Goal: Task Accomplishment & Management: Use online tool/utility

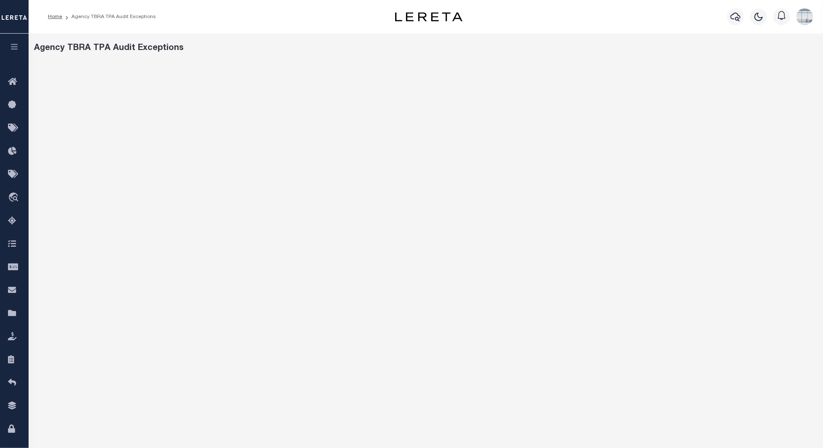
click at [13, 49] on icon "button" at bounding box center [15, 47] width 10 height 8
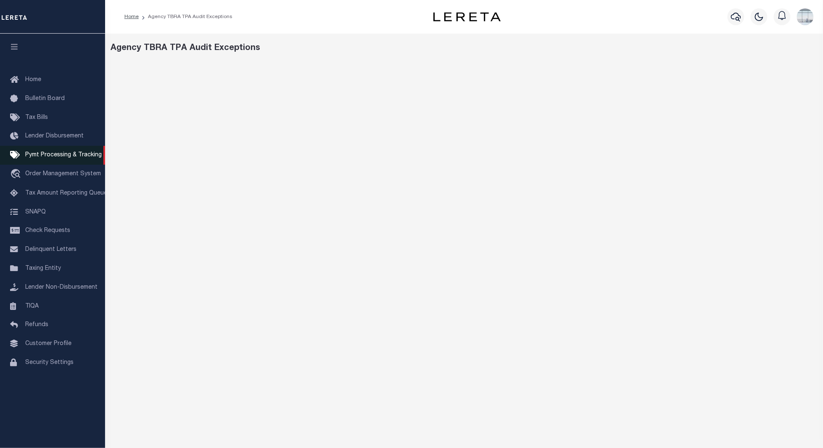
click at [51, 155] on span "Pymt Processing & Tracking" at bounding box center [63, 155] width 77 height 6
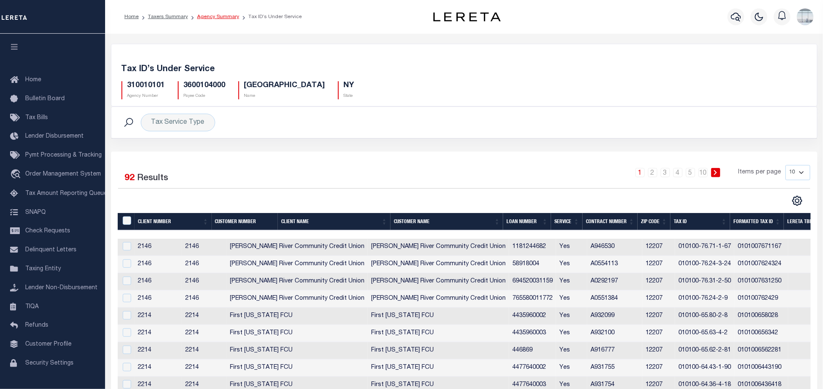
click at [206, 16] on link "Agency Summary" at bounding box center [218, 16] width 42 height 5
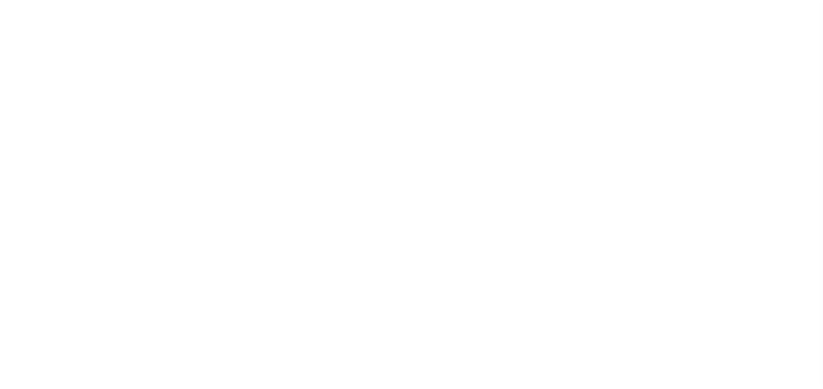
select select
checkbox input "false"
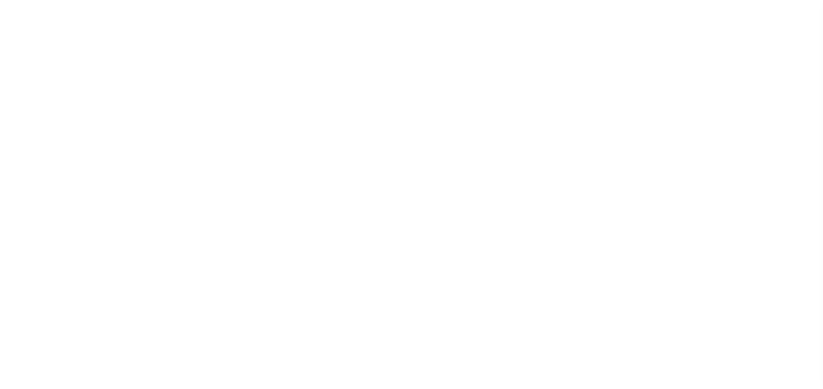
checkbox input "false"
type input "3600104000"
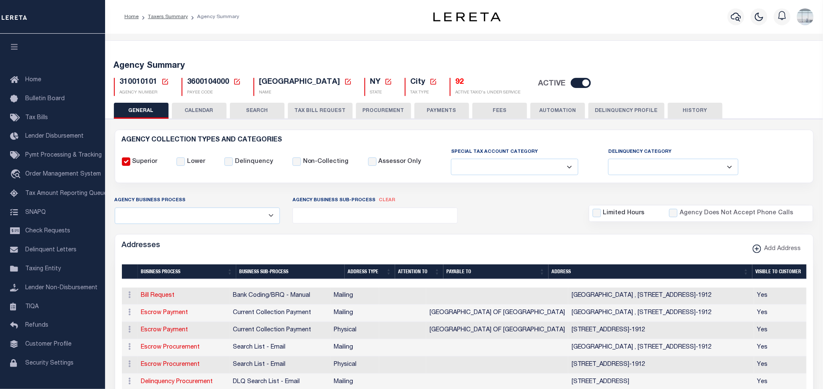
click at [165, 77] on div "310010101 Agency Number Edit Cancel Ok" at bounding box center [465, 83] width 714 height 25
click at [162, 79] on icon at bounding box center [165, 82] width 6 height 6
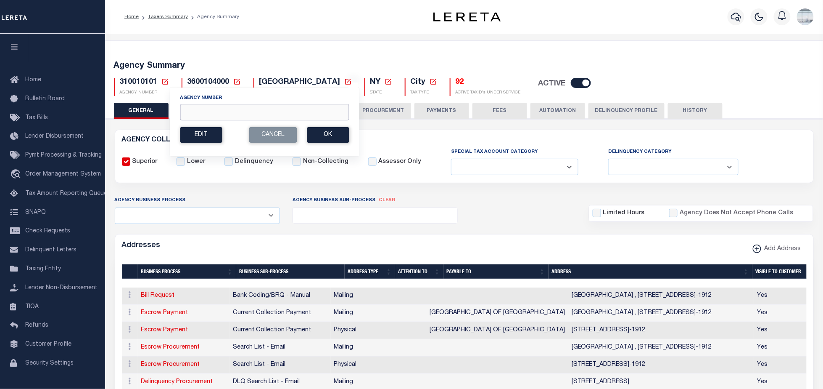
click at [216, 114] on input "Agency Number" at bounding box center [264, 112] width 169 height 16
type input "310241801"
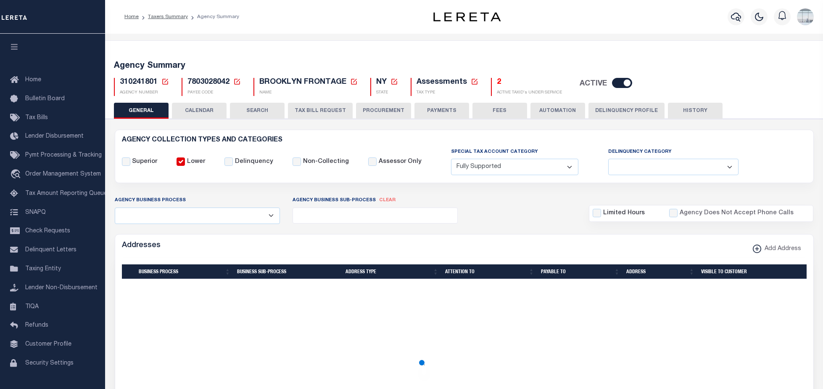
select select "1"
select select
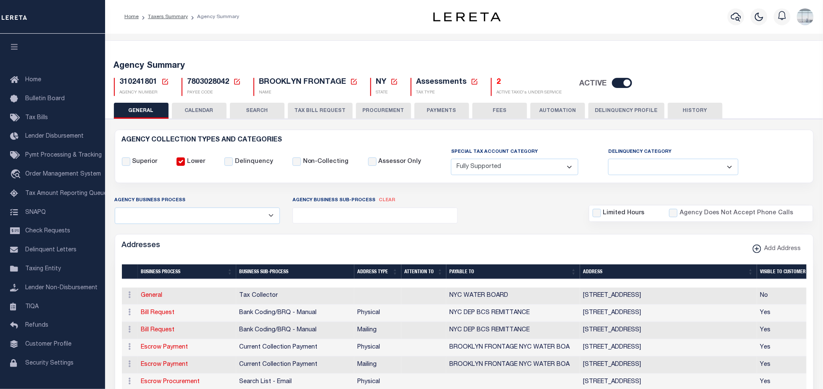
click at [310, 109] on button "TAX BILL REQUEST" at bounding box center [320, 111] width 65 height 16
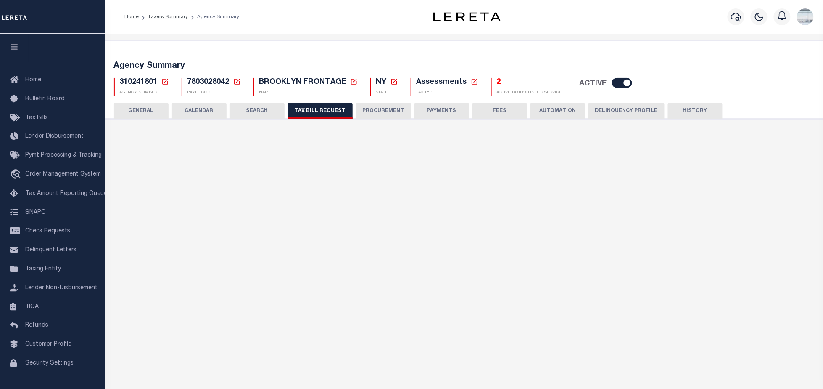
select select "22"
select select "true"
select select "9"
select select "1"
type input "004"
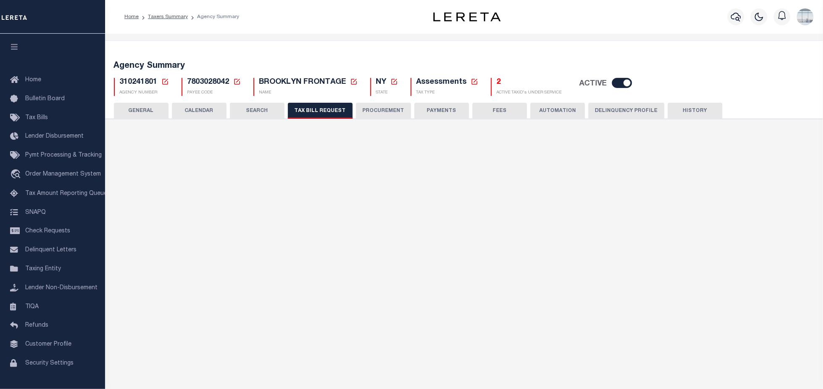
select select
select select "2"
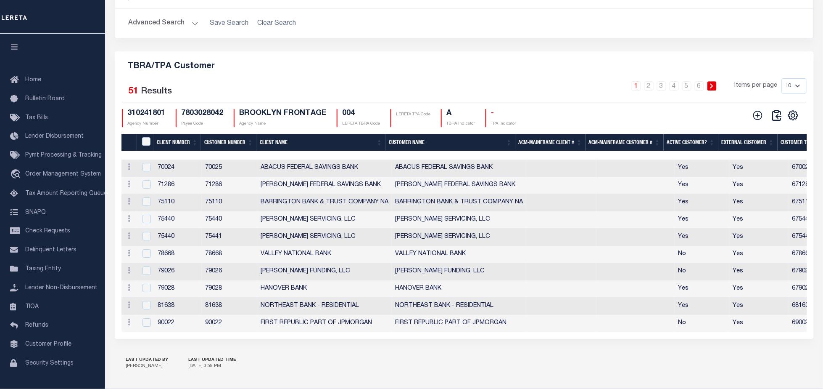
scroll to position [953, 0]
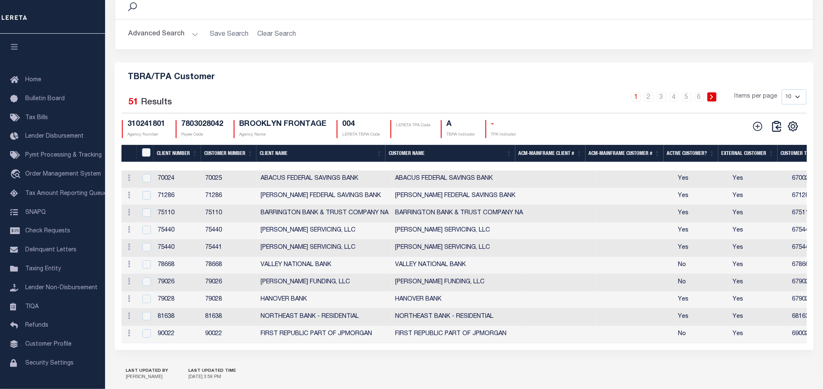
click at [191, 42] on button "Advanced Search" at bounding box center [164, 34] width 70 height 16
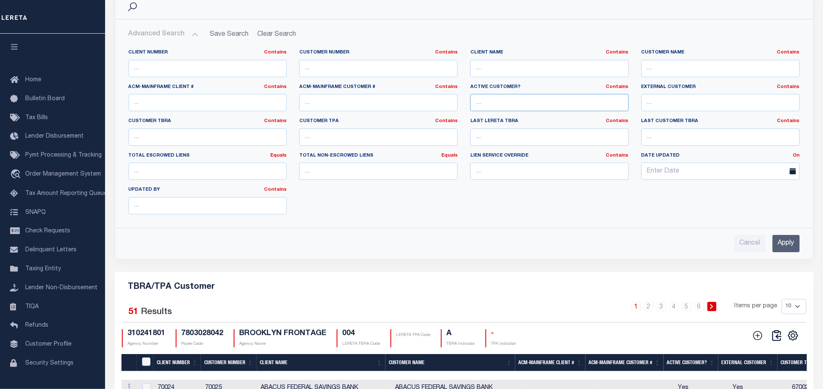
click at [532, 111] on input "text" at bounding box center [550, 102] width 159 height 17
type input "YES"
type input "0"
click at [665, 111] on input "text" at bounding box center [721, 102] width 159 height 17
type input "YES"
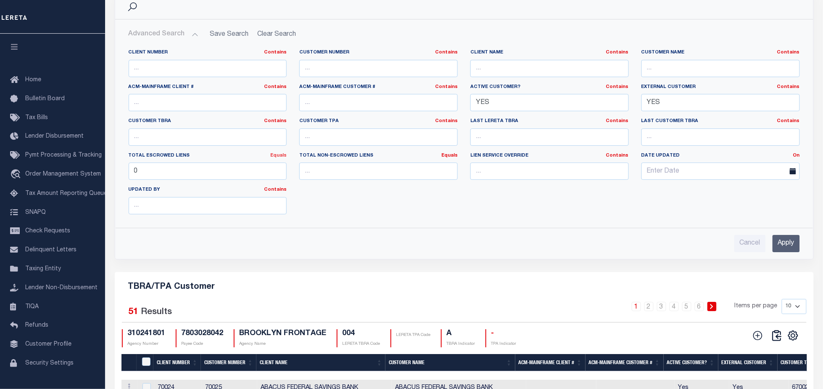
click at [280, 158] on link "Equals" at bounding box center [278, 155] width 16 height 5
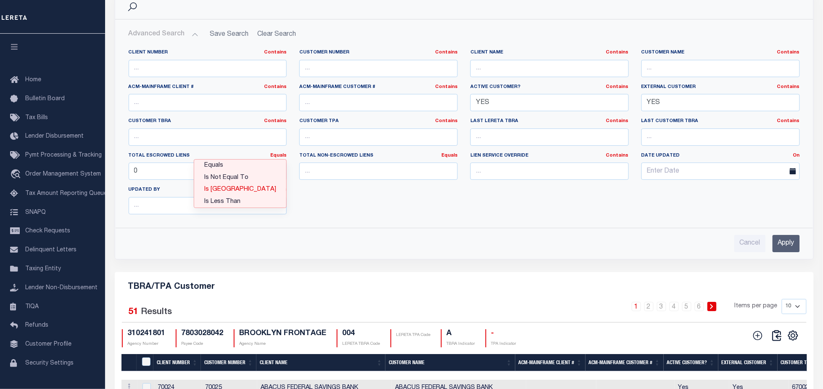
click at [251, 196] on link "Is [GEOGRAPHIC_DATA]" at bounding box center [240, 189] width 92 height 12
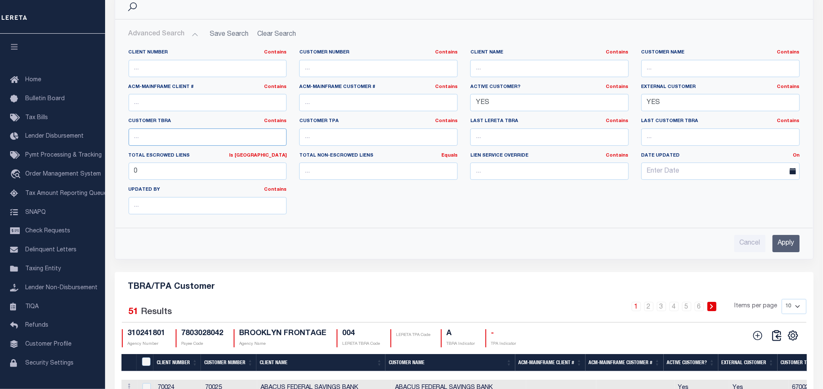
click at [212, 146] on input "text" at bounding box center [208, 136] width 159 height 17
click at [786, 252] on input "Apply" at bounding box center [786, 243] width 27 height 17
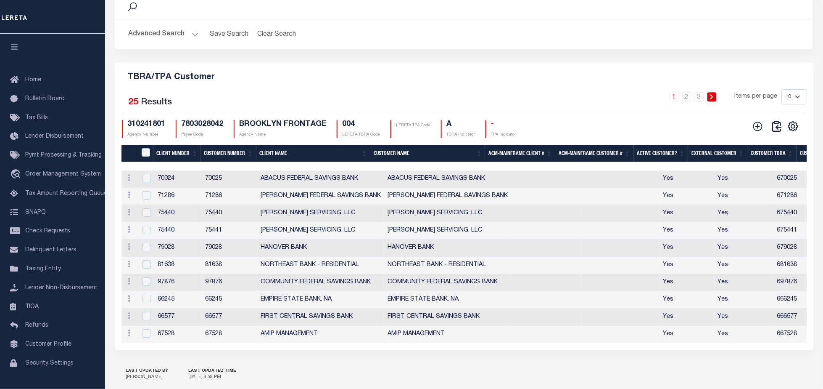
drag, startPoint x: 485, startPoint y: 204, endPoint x: 516, endPoint y: 206, distance: 30.3
click at [516, 188] on tr "Edit Delete 70024 70025 ABACUS FEDERAL SAVINGS BANK ABACUS FEDERAL SAVINGS BANK…" at bounding box center [697, 178] width 1150 height 17
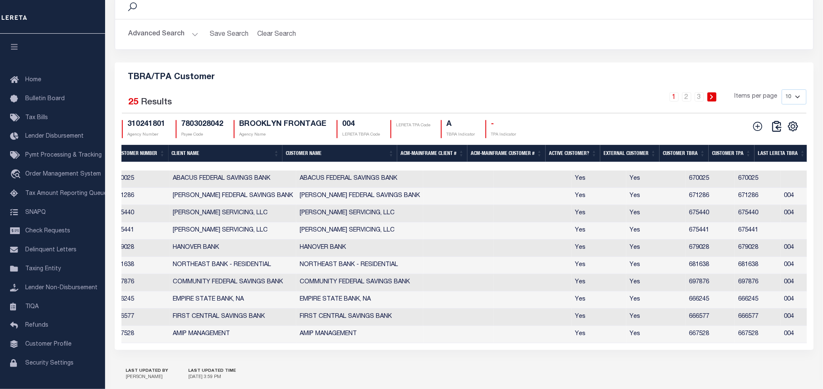
scroll to position [0, 0]
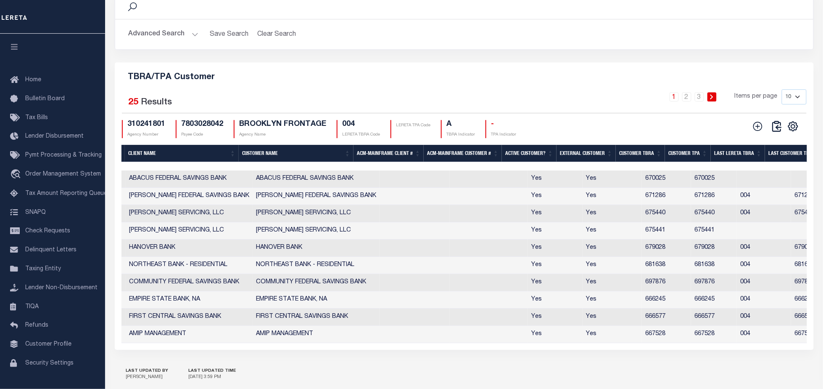
click at [638, 162] on th "Customer TBRA" at bounding box center [640, 153] width 49 height 17
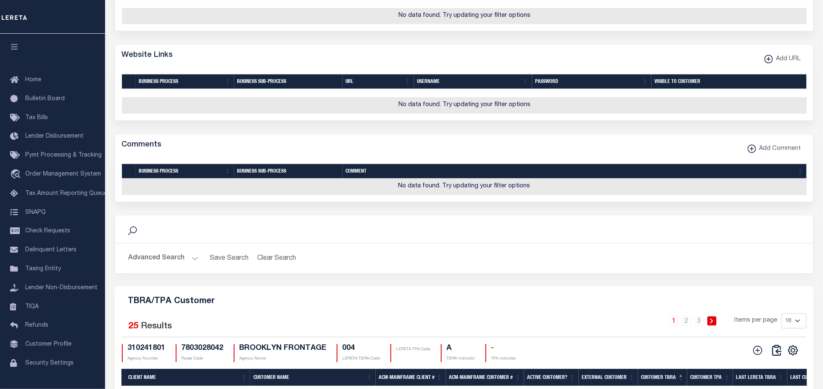
scroll to position [953, 0]
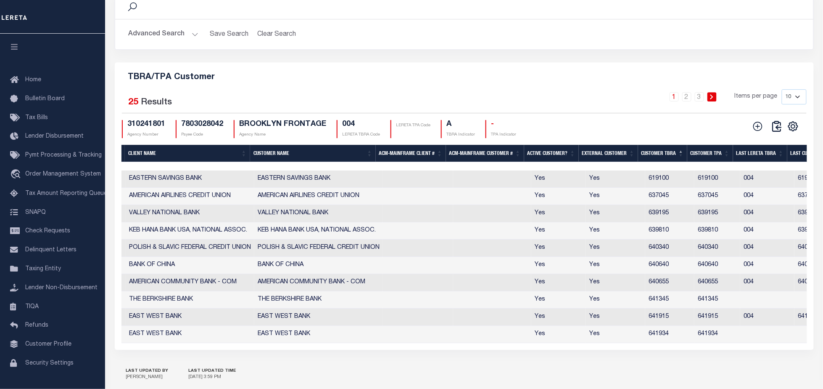
click at [797, 104] on select "10 25 50 100" at bounding box center [794, 96] width 25 height 15
click at [782, 104] on select "10 25 50 100" at bounding box center [794, 96] width 25 height 15
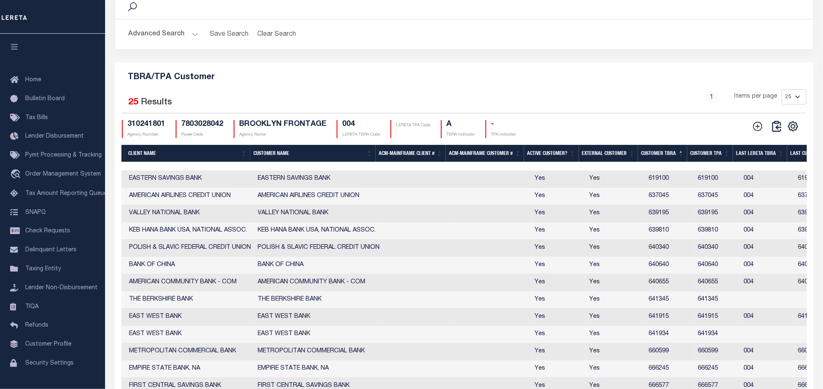
scroll to position [1009, 0]
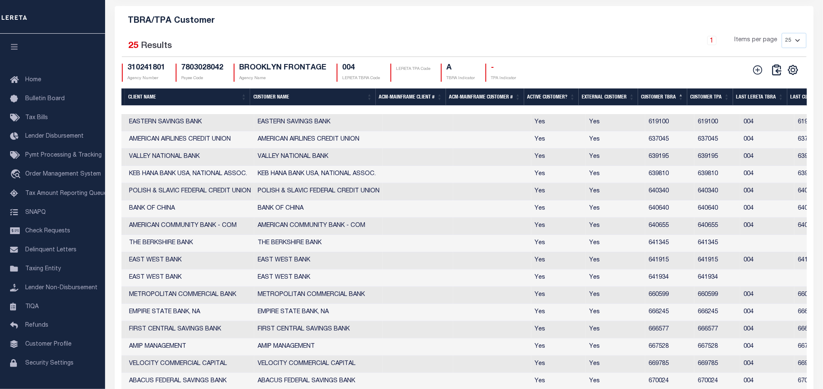
drag, startPoint x: 230, startPoint y: 143, endPoint x: 112, endPoint y: 145, distance: 117.8
click at [112, 145] on div "TBRA/TPA Customer Selected 25 Results 1 Items per page 10 25 50 100 310241801" at bounding box center [465, 278] width 712 height 545
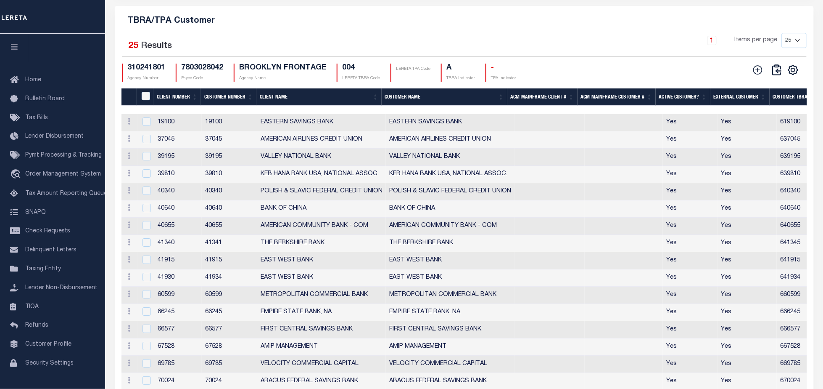
click at [164, 106] on th "Client Number" at bounding box center [178, 96] width 48 height 17
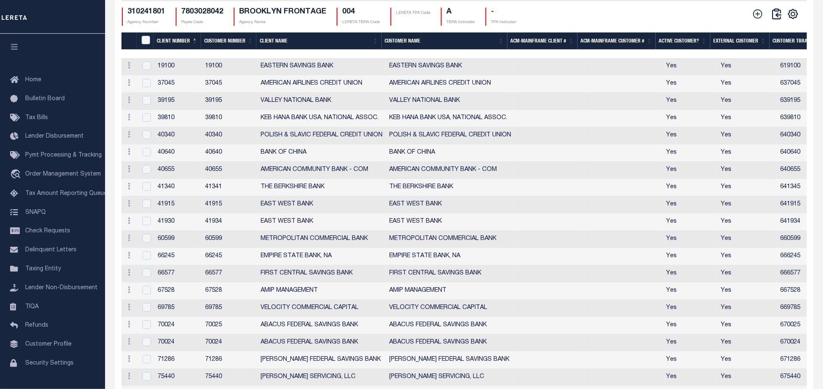
click at [219, 50] on th "Customer Number" at bounding box center [229, 40] width 56 height 17
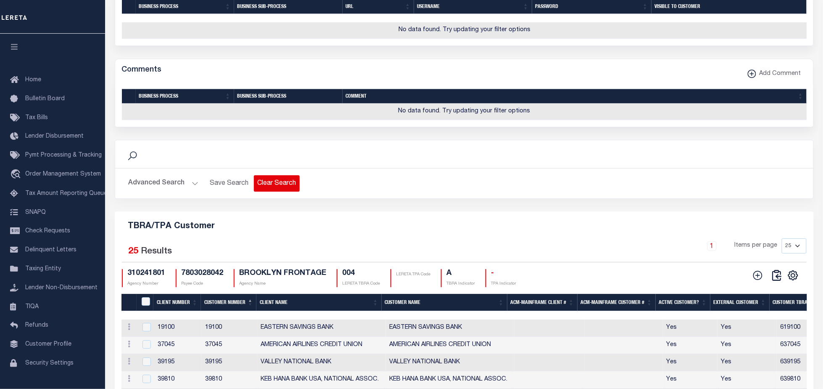
click at [278, 191] on button "Clear Search" at bounding box center [277, 183] width 46 height 16
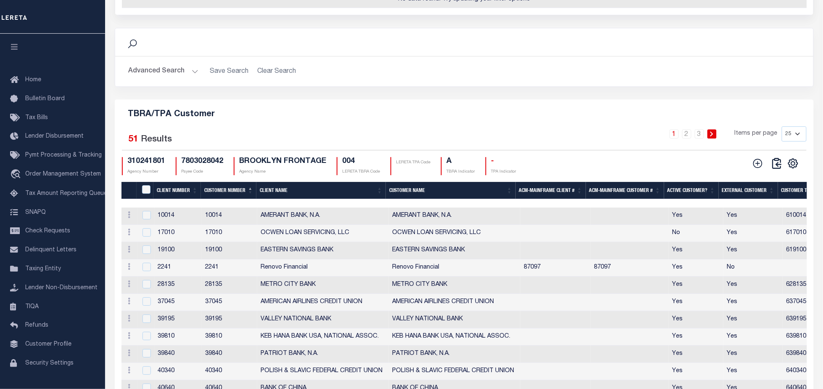
scroll to position [972, 0]
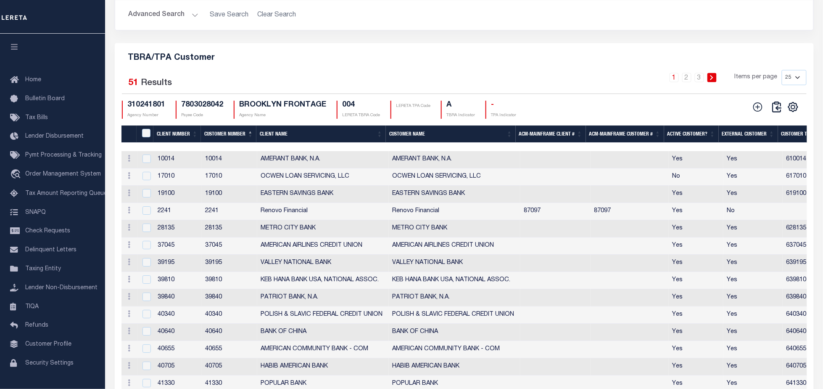
click at [179, 143] on th "Client Number" at bounding box center [178, 133] width 48 height 17
click at [192, 23] on button "Advanced Search" at bounding box center [164, 15] width 70 height 16
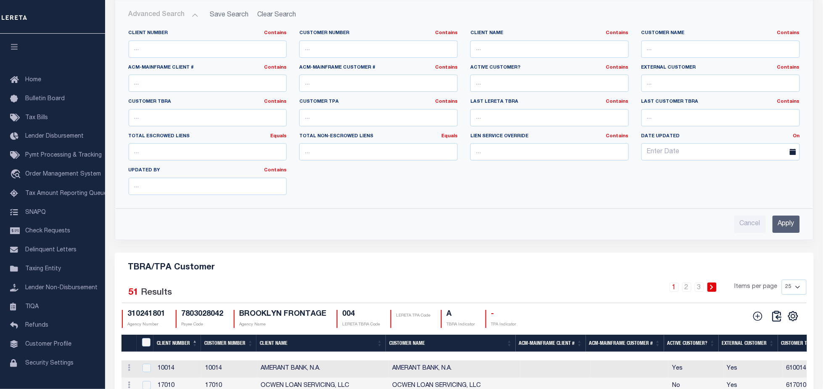
click at [784, 233] on input "Apply" at bounding box center [786, 223] width 27 height 17
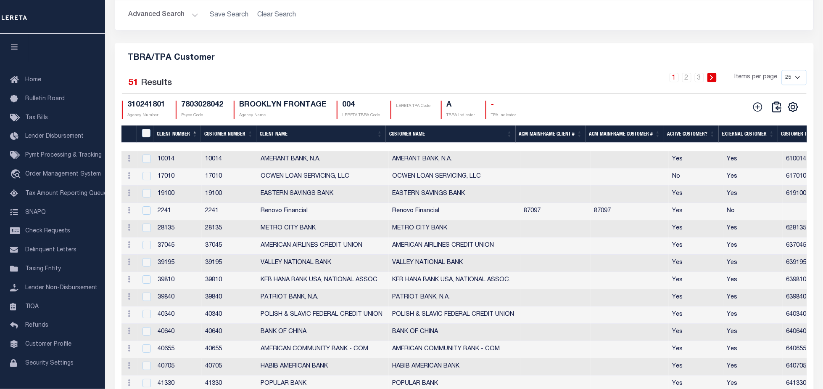
click at [797, 85] on select "10 25 50 100" at bounding box center [794, 77] width 25 height 15
select select "100"
click at [782, 85] on select "10 25 50 100" at bounding box center [794, 77] width 25 height 15
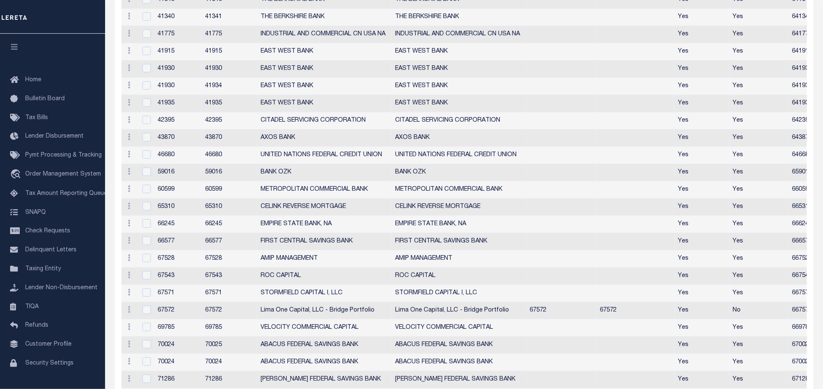
scroll to position [1084, 0]
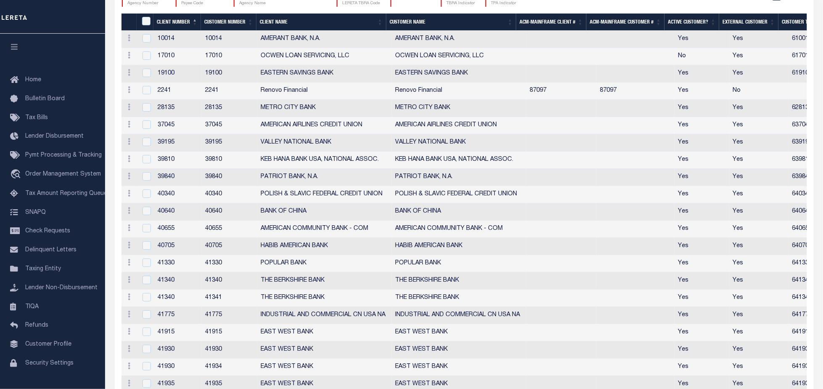
drag, startPoint x: 220, startPoint y: 53, endPoint x: 230, endPoint y: 65, distance: 15.5
click at [220, 31] on th "Customer Number" at bounding box center [229, 21] width 56 height 17
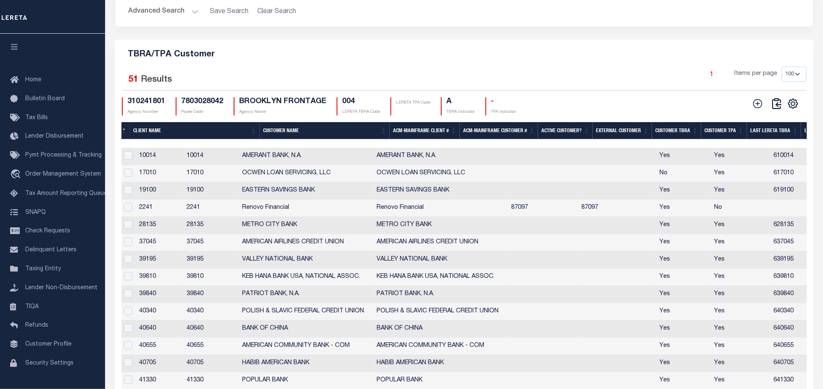
scroll to position [0, 0]
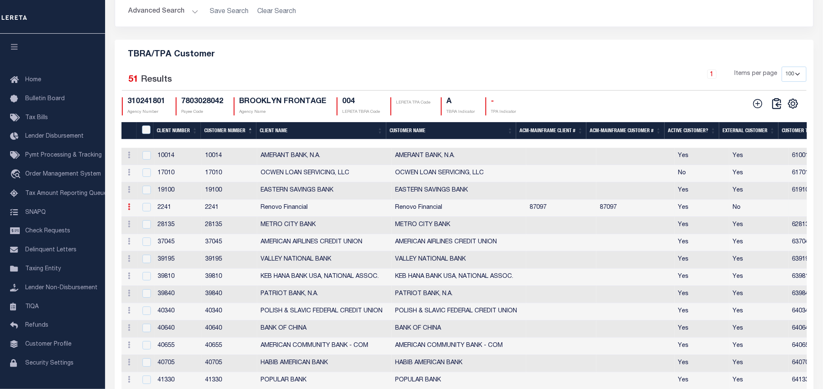
click at [128, 210] on icon at bounding box center [129, 206] width 3 height 7
click at [141, 227] on link "Edit" at bounding box center [144, 220] width 38 height 14
type input "Renovo Financial"
type input "2241"
checkbox input "true"
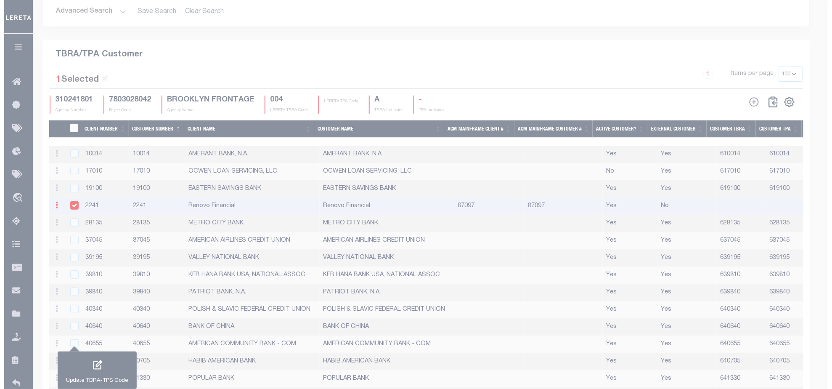
scroll to position [950, 0]
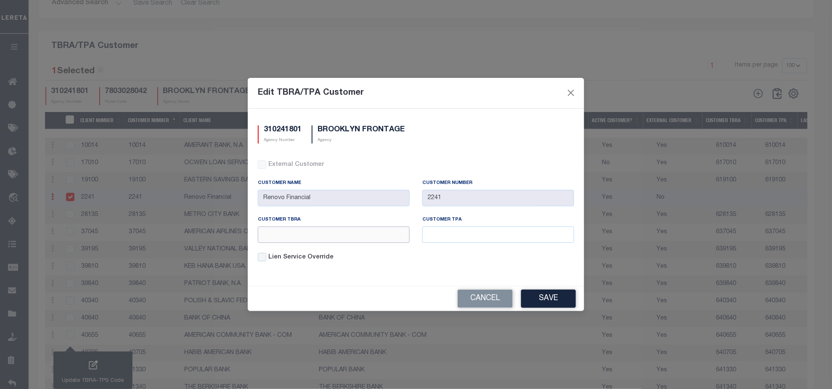
click at [294, 238] on input "text" at bounding box center [334, 234] width 152 height 16
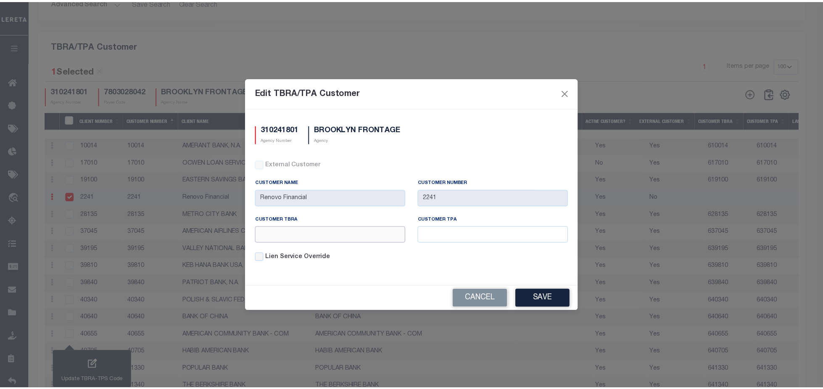
scroll to position [917, 0]
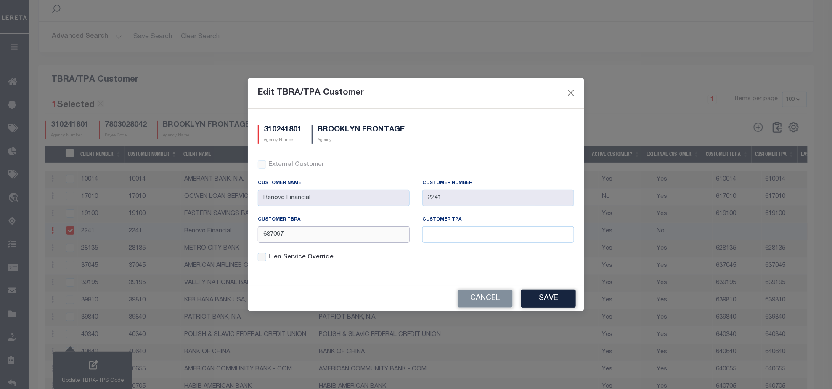
type input "687097"
click at [445, 230] on input "text" at bounding box center [498, 234] width 152 height 16
type input "687097"
drag, startPoint x: 409, startPoint y: 87, endPoint x: 717, endPoint y: 99, distance: 308.1
click at [717, 99] on div "Edit TBRA/TPA Customer 310241801 Agency Number BROOKLYN FRONTAGE Agency Externa…" at bounding box center [416, 194] width 832 height 389
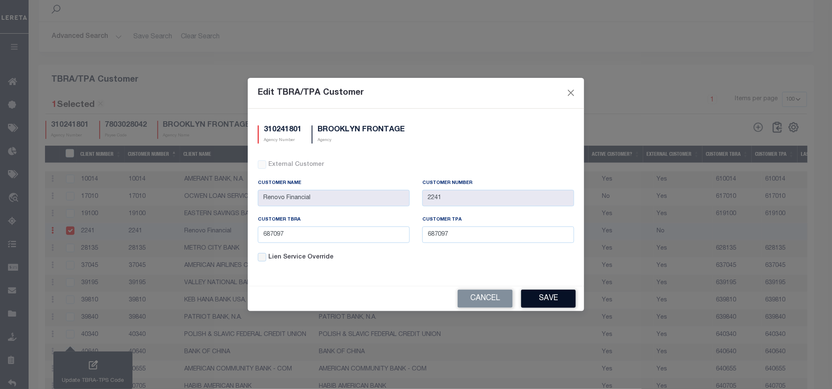
click at [544, 300] on button "Save" at bounding box center [548, 298] width 55 height 18
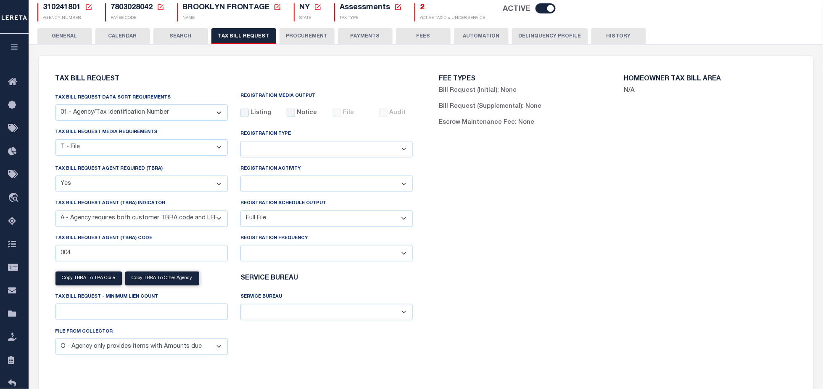
scroll to position [0, 0]
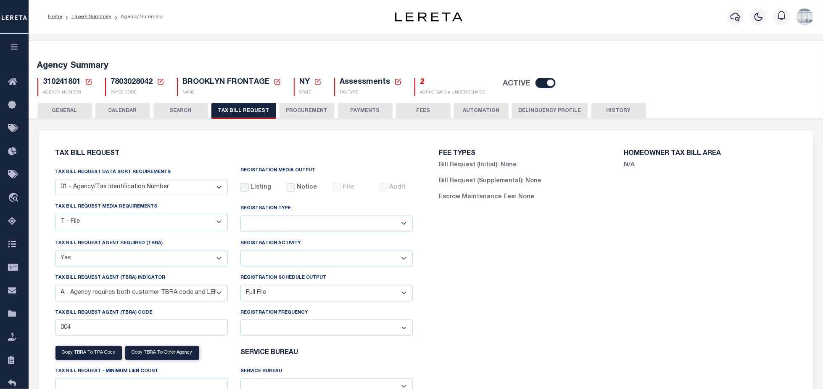
click at [604, 110] on button "HISTORY" at bounding box center [619, 111] width 55 height 16
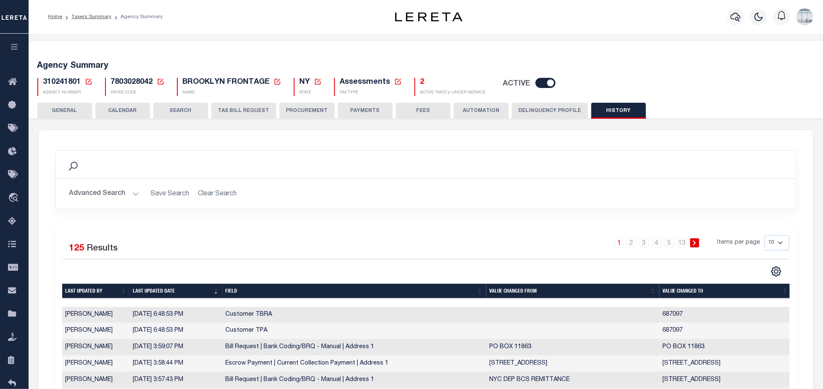
click at [246, 109] on button "TAX BILL REQUEST" at bounding box center [244, 111] width 65 height 16
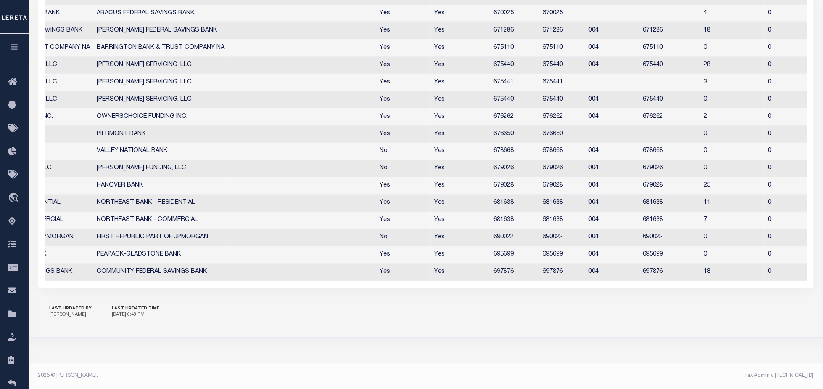
scroll to position [0, 258]
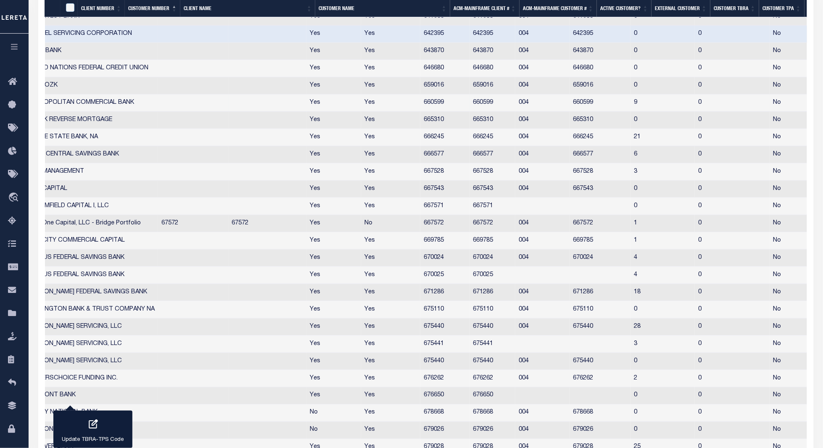
checkbox input "true"
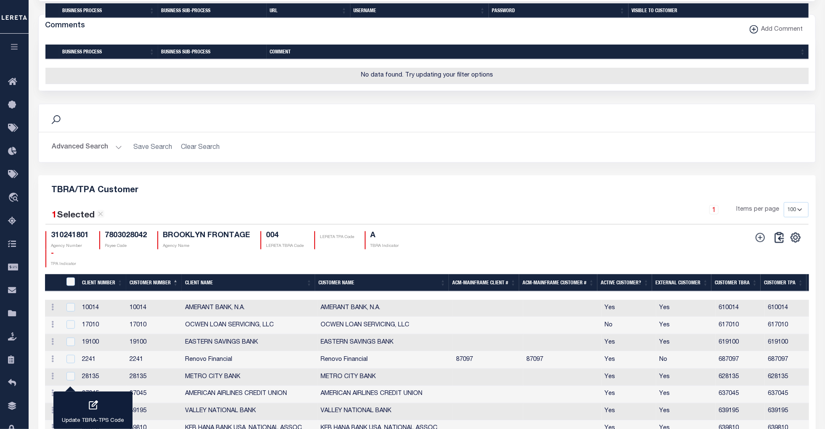
scroll to position [841, 0]
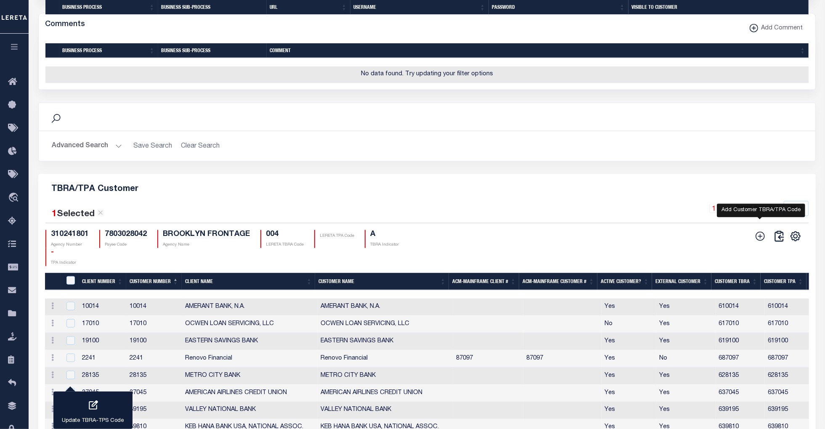
click at [757, 241] on icon "" at bounding box center [759, 236] width 9 height 9
checkbox input "true"
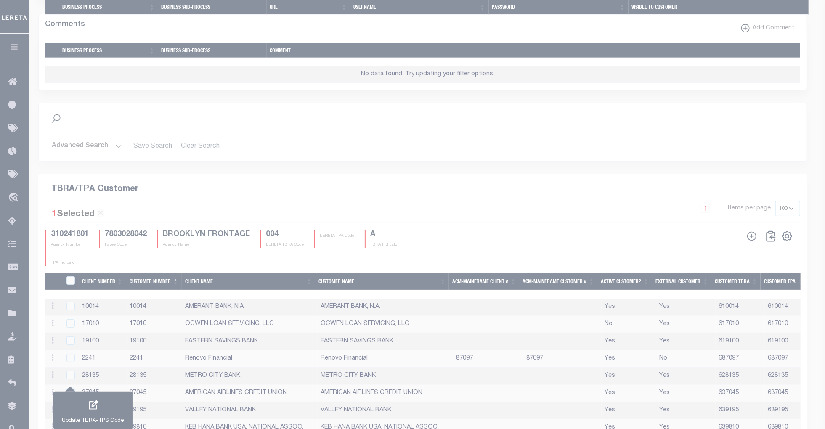
scroll to position [826, 0]
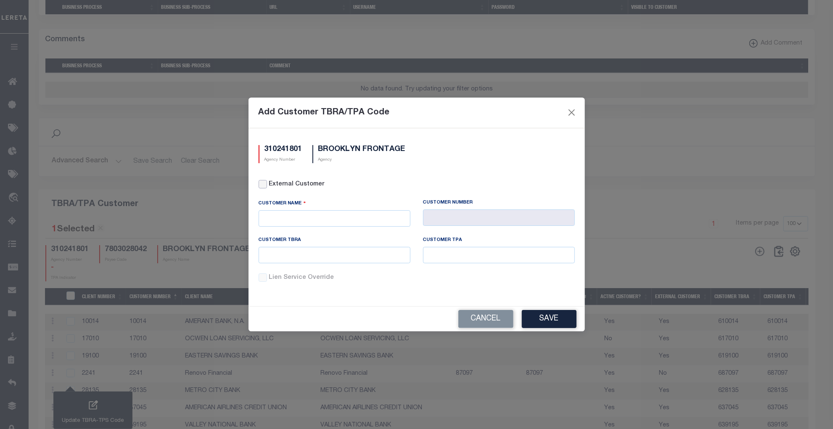
click at [260, 183] on input "External Customer" at bounding box center [263, 184] width 8 height 8
checkbox input "true"
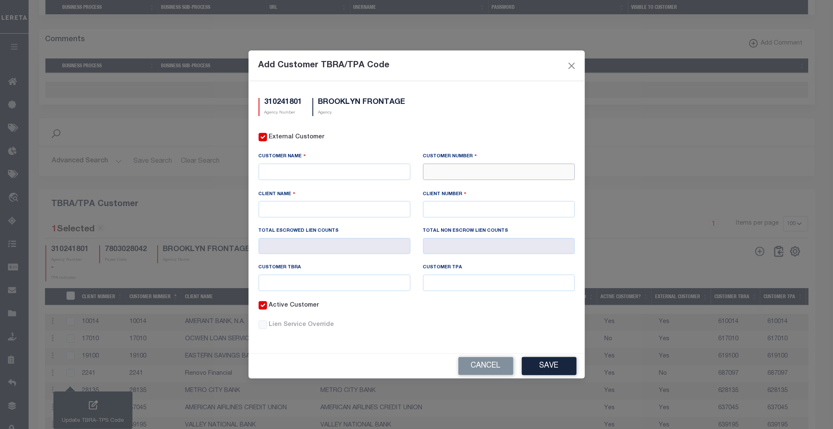
click at [474, 171] on input "text" at bounding box center [499, 172] width 152 height 16
type input "49925"
click at [469, 189] on div "49925 - STANCORP MORTGAGE INVESTORS" at bounding box center [505, 186] width 163 height 13
type input "STANCORP MORTGAGE INVESTORS"
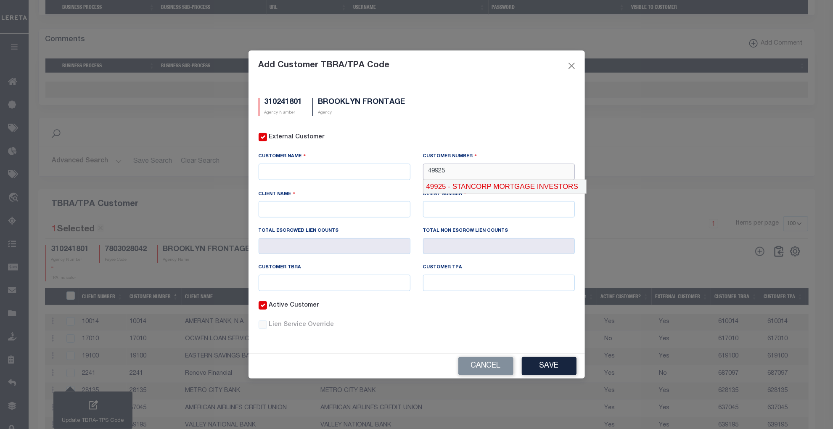
type input "49925"
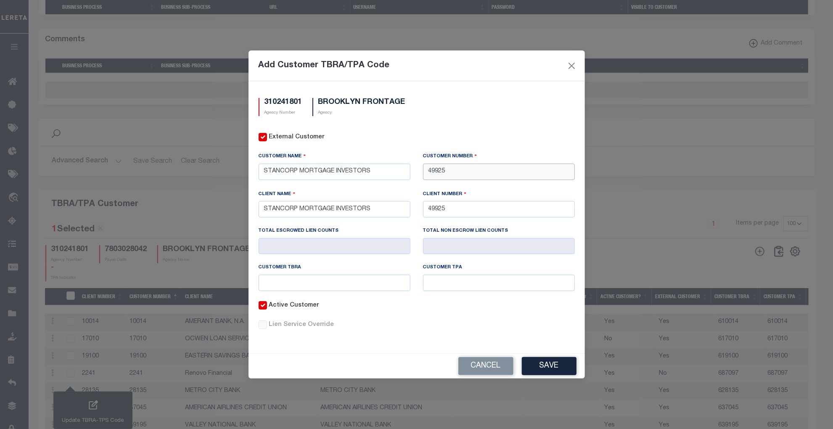
type input "49925"
click at [286, 280] on input "text" at bounding box center [335, 283] width 152 height 16
type input "649925"
click at [434, 284] on input "text" at bounding box center [499, 283] width 152 height 16
type input "649925"
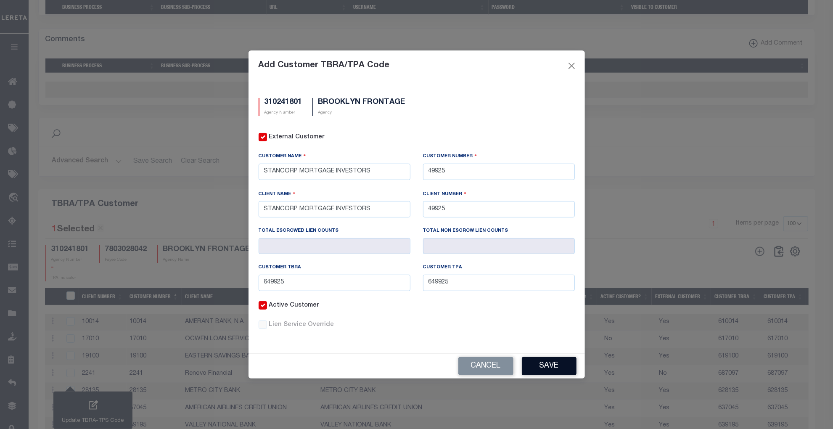
click at [550, 366] on button "Save" at bounding box center [549, 366] width 55 height 18
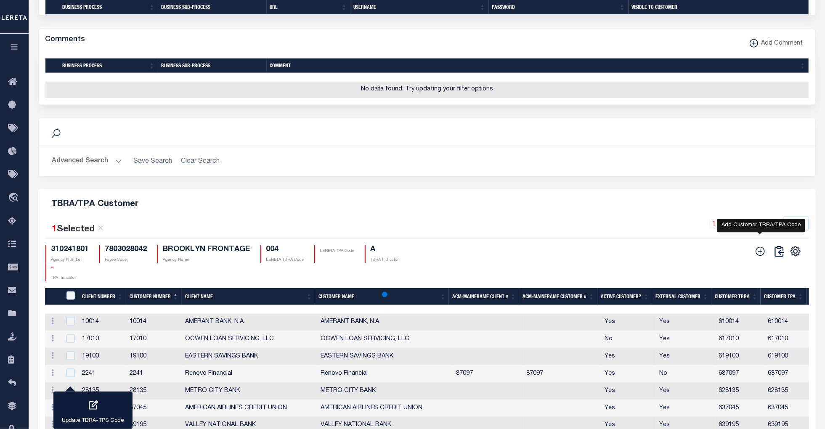
click at [761, 281] on div "1 Selected 51 Results 1 Items per page 10 25 50 100 310241801 Agency Number 780…" at bounding box center [427, 248] width 776 height 65
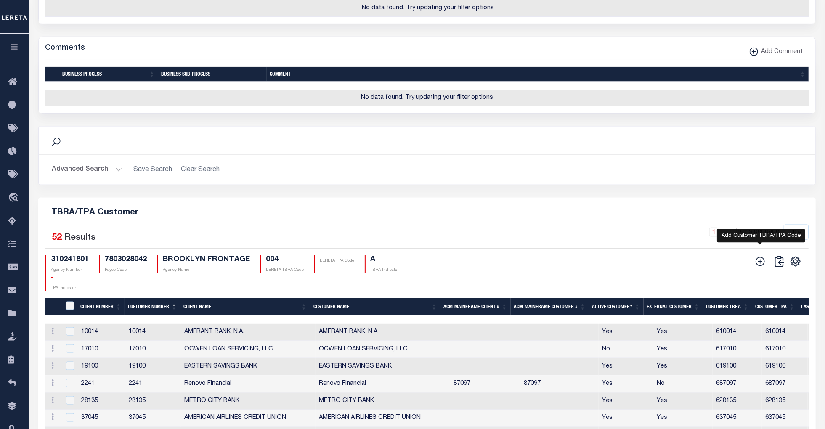
click at [761, 267] on icon "" at bounding box center [759, 261] width 11 height 11
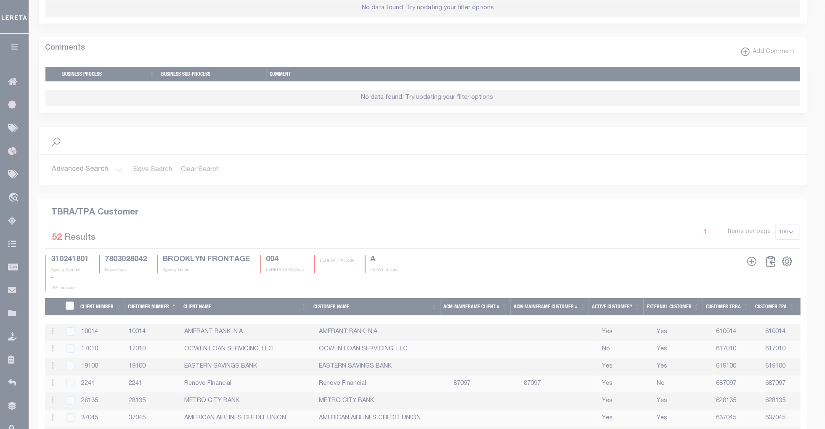
scroll to position [811, 0]
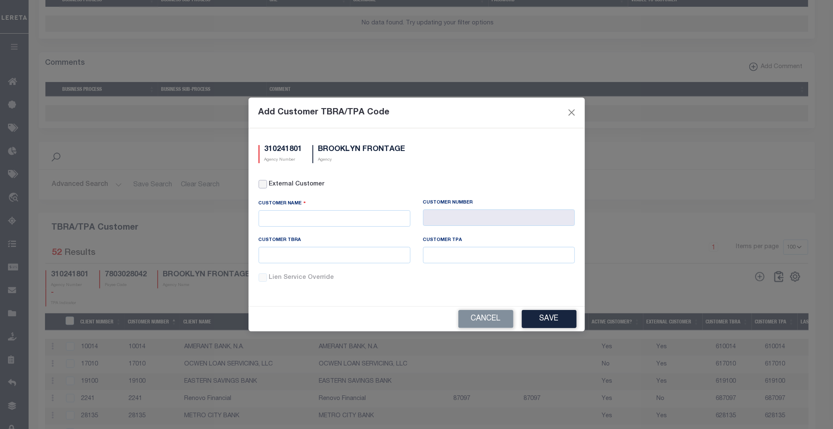
click at [266, 185] on input "External Customer" at bounding box center [263, 184] width 8 height 8
checkbox input "true"
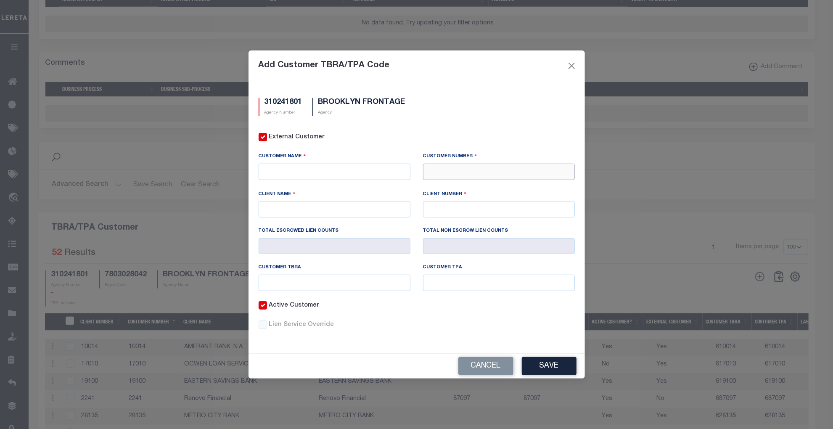
click at [457, 172] on input "text" at bounding box center [499, 172] width 152 height 16
type input "65810"
click at [469, 183] on div "65810 - CELINK - DBA CARRINGTON" at bounding box center [499, 186] width 151 height 13
type input "CELINK - DBA CARRINGTON"
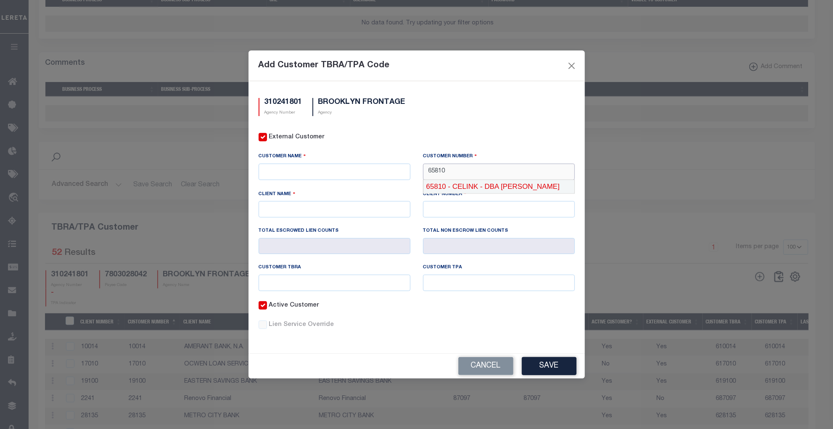
type input "65310"
type input "65810"
click at [326, 277] on input "text" at bounding box center [335, 283] width 152 height 16
type input "665810"
click at [461, 284] on input "text" at bounding box center [499, 283] width 152 height 16
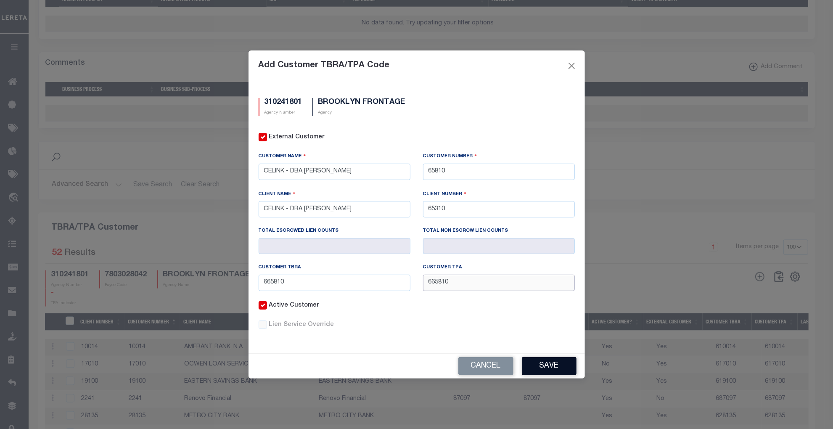
type input "665810"
click at [547, 364] on button "Save" at bounding box center [549, 366] width 55 height 18
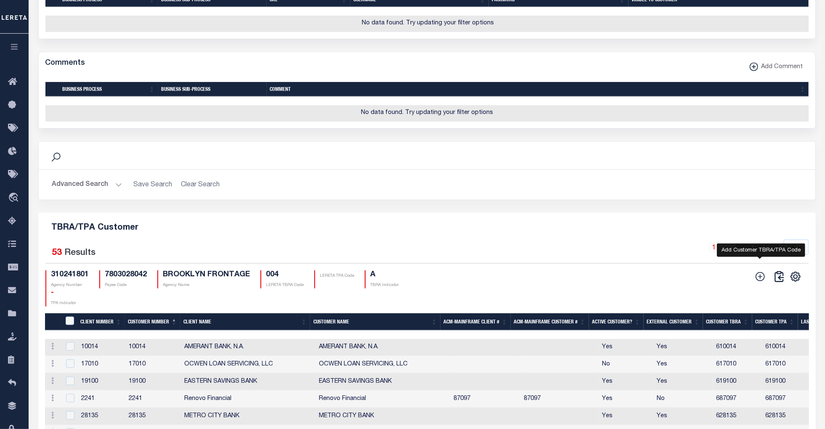
click at [754, 282] on icon "" at bounding box center [759, 276] width 11 height 11
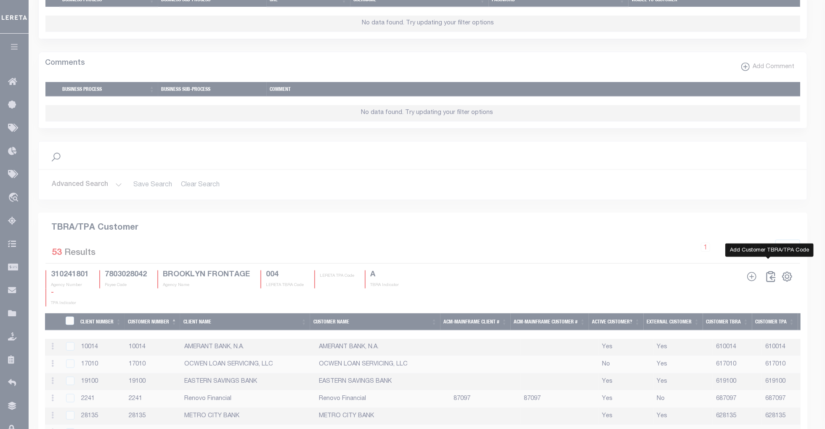
scroll to position [796, 0]
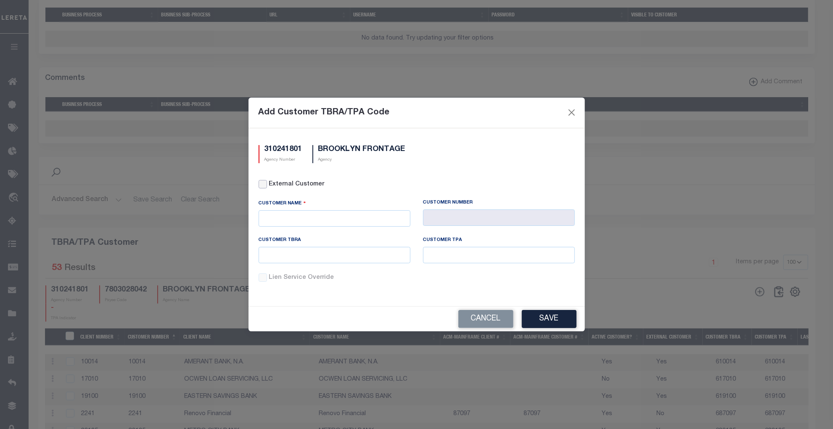
click at [263, 185] on input "External Customer" at bounding box center [263, 184] width 8 height 8
checkbox input "true"
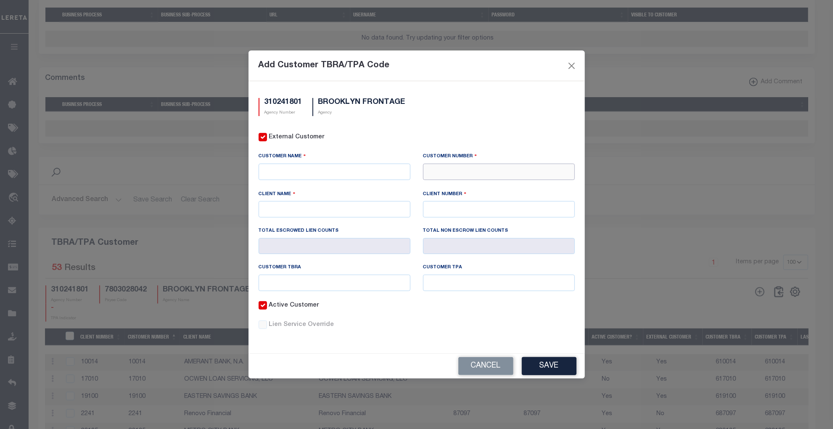
click at [434, 172] on input "text" at bounding box center [499, 172] width 152 height 16
type input "66578"
click at [457, 185] on div "66578 - FIRST CENTRAL SAVINGS BANK" at bounding box center [499, 186] width 151 height 13
type input "FIRST CENTRAL SAVINGS BANK"
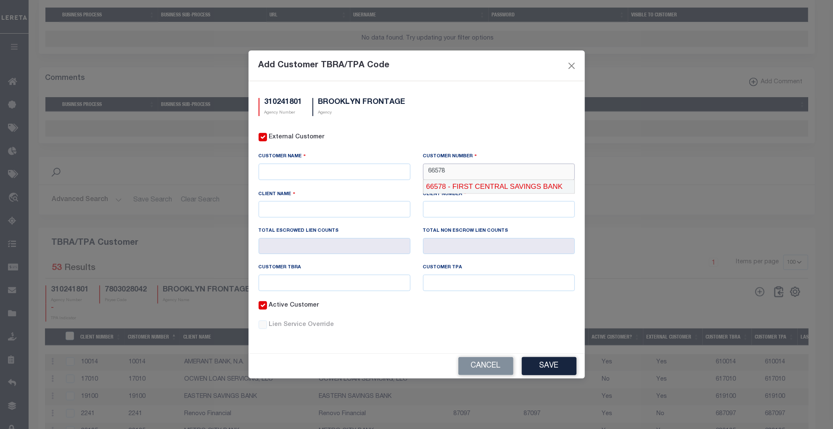
type input "66577"
type input "66578"
click at [312, 286] on input "text" at bounding box center [335, 283] width 152 height 16
drag, startPoint x: 294, startPoint y: 283, endPoint x: 240, endPoint y: 278, distance: 54.1
click at [240, 278] on div "Add Customer TBRA/TPA Code 310241801 Agency Number BROOKLYN FRONTAGE Agency Ext…" at bounding box center [416, 214] width 833 height 429
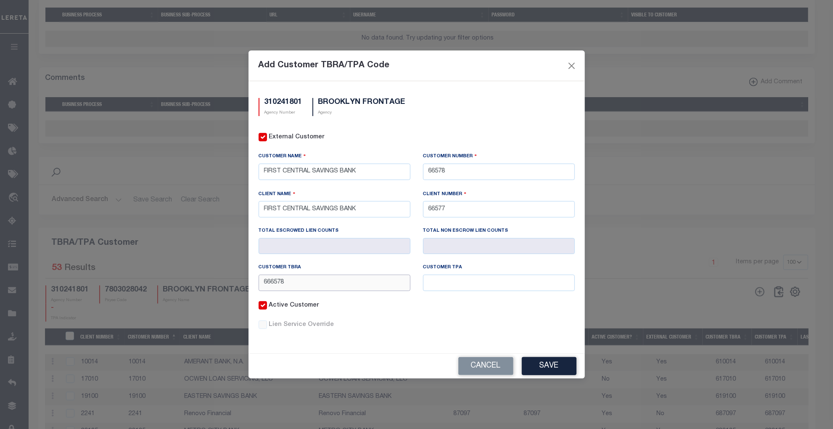
type input "666578"
click at [446, 283] on input "text" at bounding box center [499, 283] width 152 height 16
paste input "666578"
type input "666578"
click at [539, 368] on button "Save" at bounding box center [549, 366] width 55 height 18
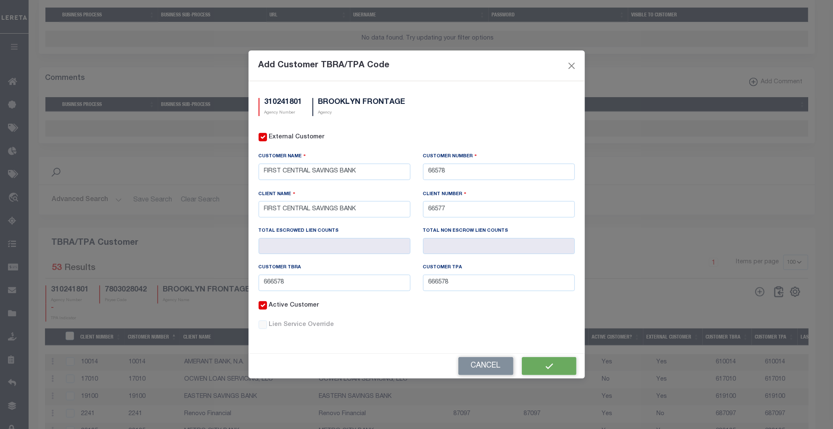
click at [544, 369] on div "Cancel" at bounding box center [417, 366] width 336 height 25
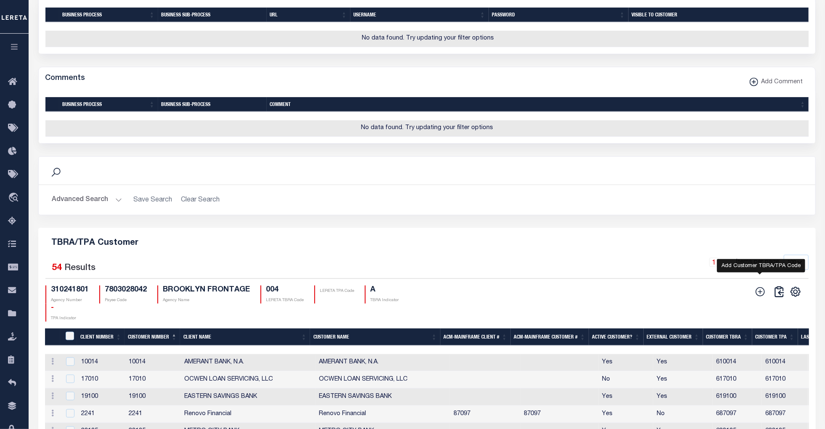
click at [761, 296] on icon "" at bounding box center [759, 291] width 9 height 9
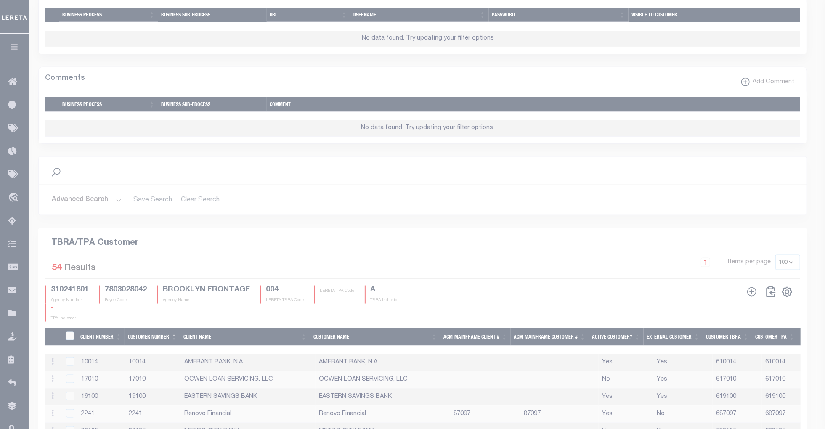
scroll to position [781, 0]
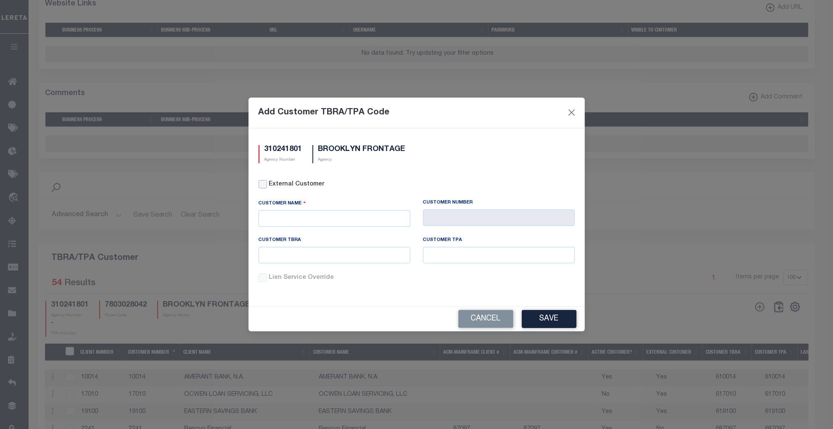
click at [266, 184] on input "External Customer" at bounding box center [263, 184] width 8 height 8
checkbox input "true"
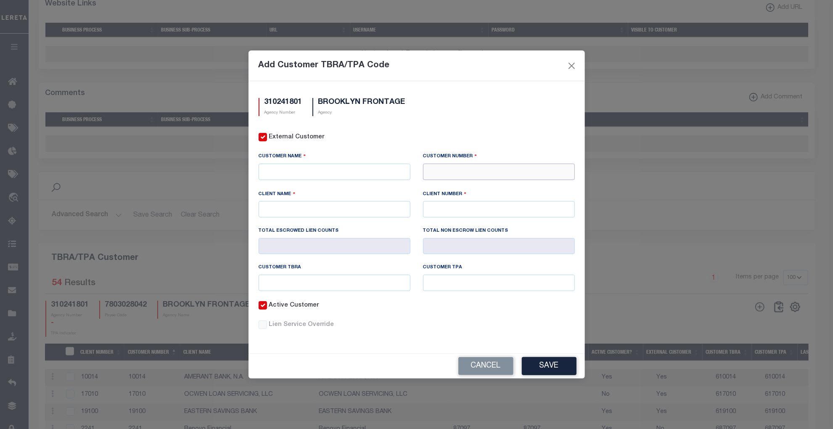
click at [442, 172] on input "text" at bounding box center [499, 172] width 152 height 16
type input "71339"
click at [478, 184] on div "71339 - OAKMONT COMMERCIAL" at bounding box center [499, 186] width 151 height 13
type input "OAKMONT COMMERCIAL"
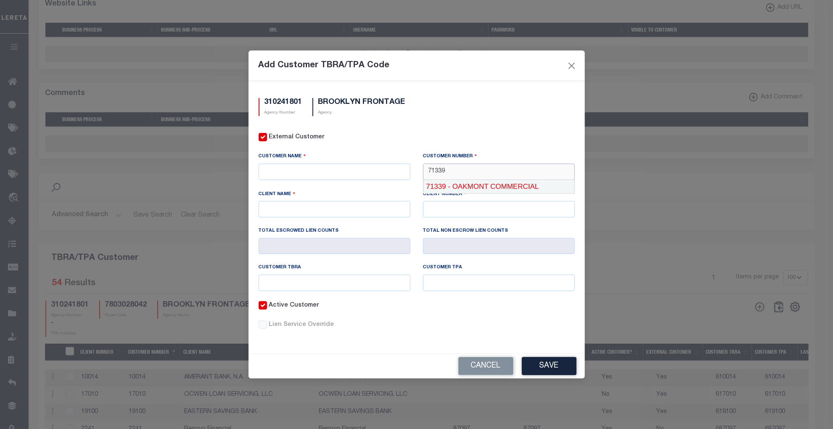
type input "71338"
drag, startPoint x: 454, startPoint y: 169, endPoint x: 418, endPoint y: 167, distance: 36.6
click at [418, 167] on div "Customer Number 71339" at bounding box center [499, 170] width 164 height 37
type input "71339"
click at [280, 283] on input "text" at bounding box center [335, 283] width 152 height 16
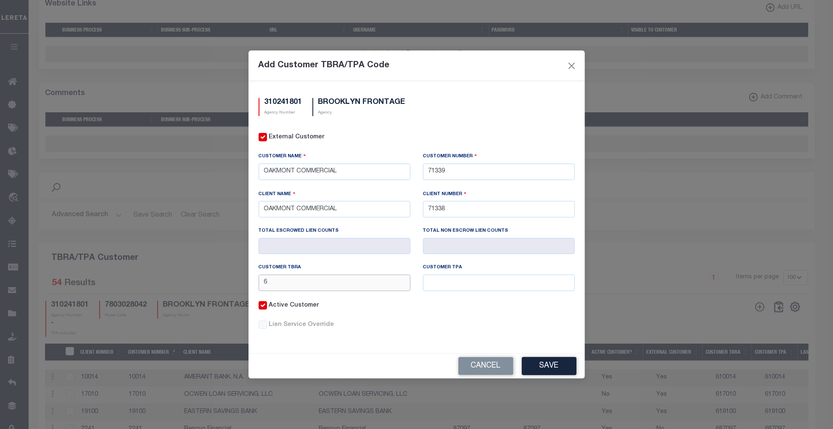
paste input "71339"
type input "671339"
click at [464, 283] on input "text" at bounding box center [499, 283] width 152 height 16
paste input "71339"
type input "671339"
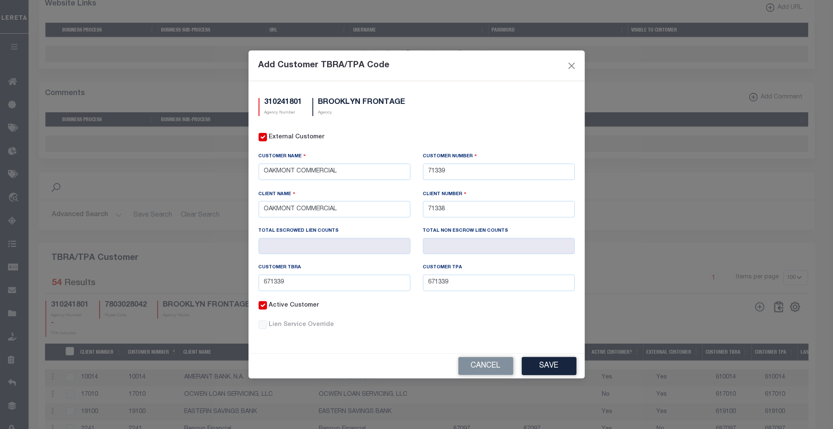
click at [539, 365] on button "Save" at bounding box center [549, 366] width 55 height 18
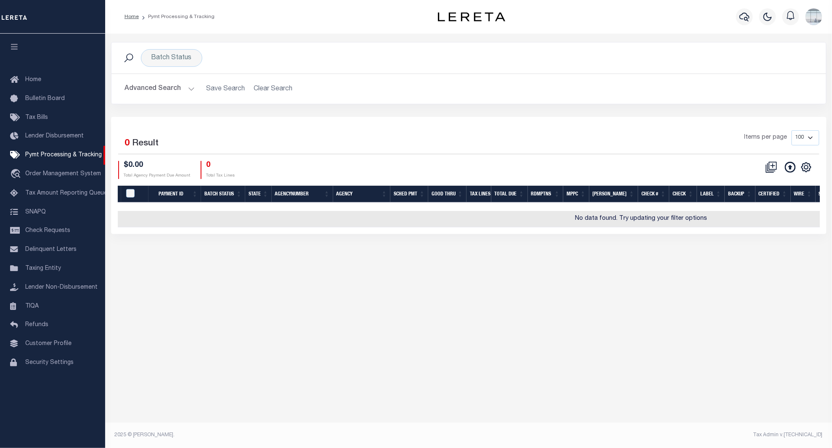
click at [184, 90] on button "Advanced Search" at bounding box center [160, 89] width 70 height 16
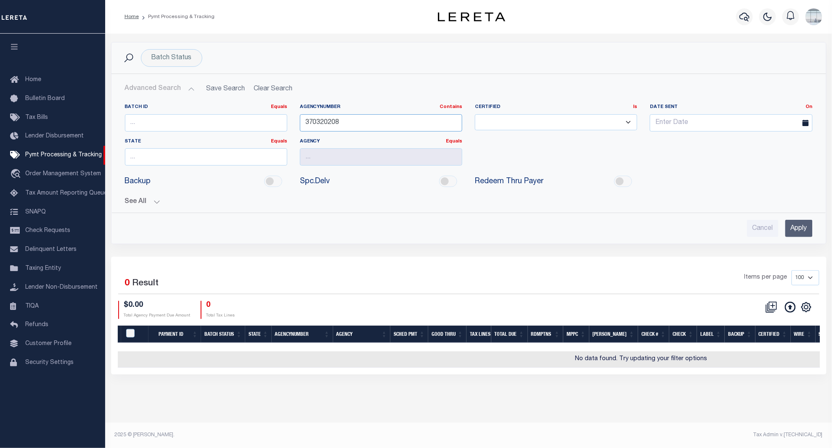
drag, startPoint x: 359, startPoint y: 122, endPoint x: 228, endPoint y: 119, distance: 131.2
click at [228, 119] on div "Batch ID Equals Equals Is Not Equal To Is Greater Than Is Less Than AgencyNumbe…" at bounding box center [469, 138] width 700 height 69
type input "290010106"
click at [798, 228] on input "Apply" at bounding box center [798, 228] width 27 height 17
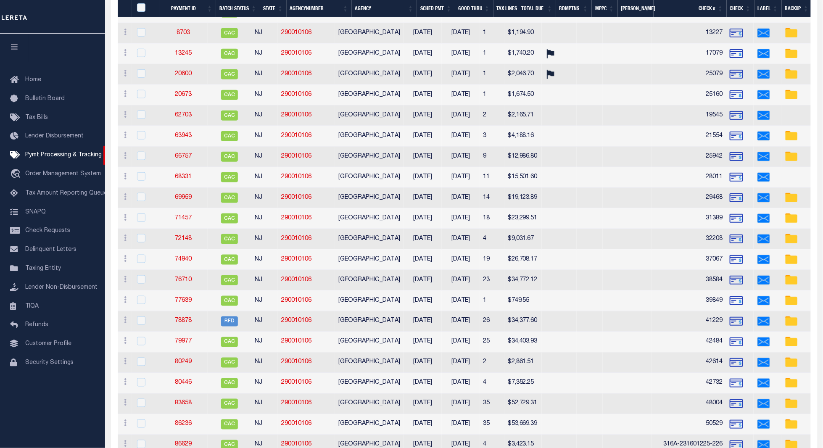
scroll to position [409, 0]
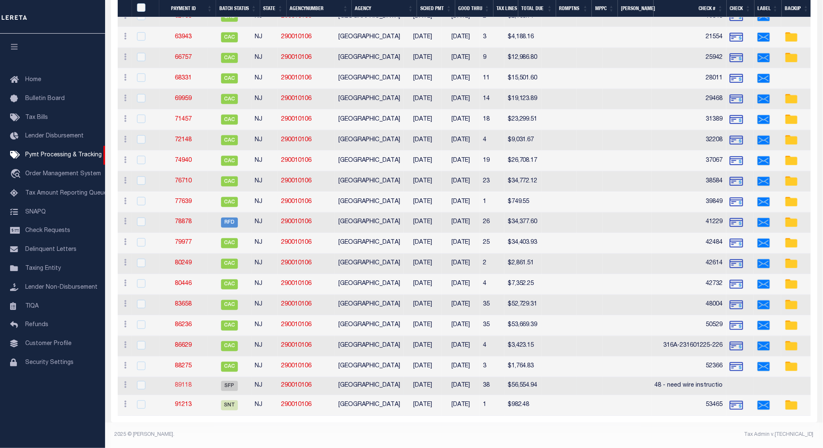
click at [187, 383] on link "89118" at bounding box center [183, 386] width 17 height 6
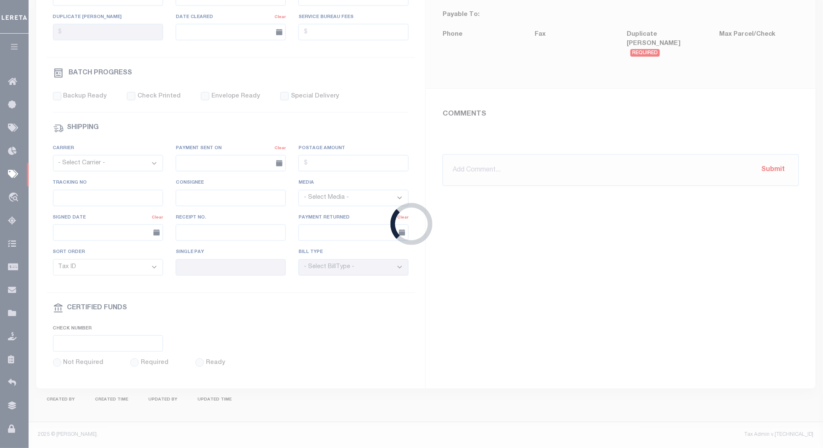
select select "SFP"
type input "[DATE]"
type input "48 - need wire instructio"
type input "[PERSON_NAME]"
type input "N"
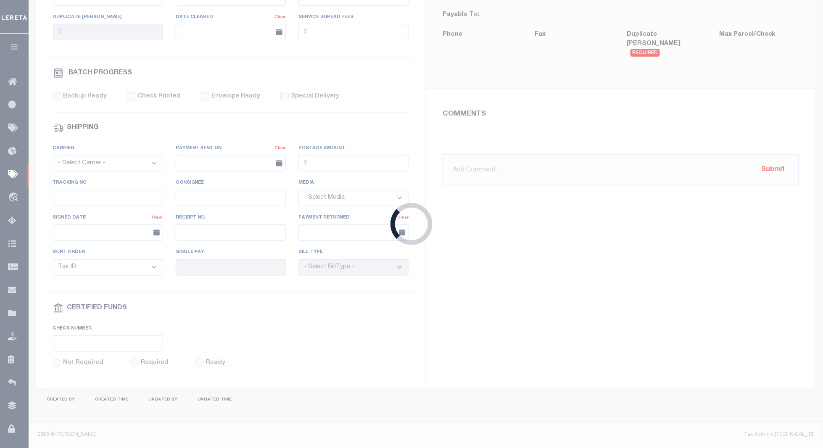
radio input "true"
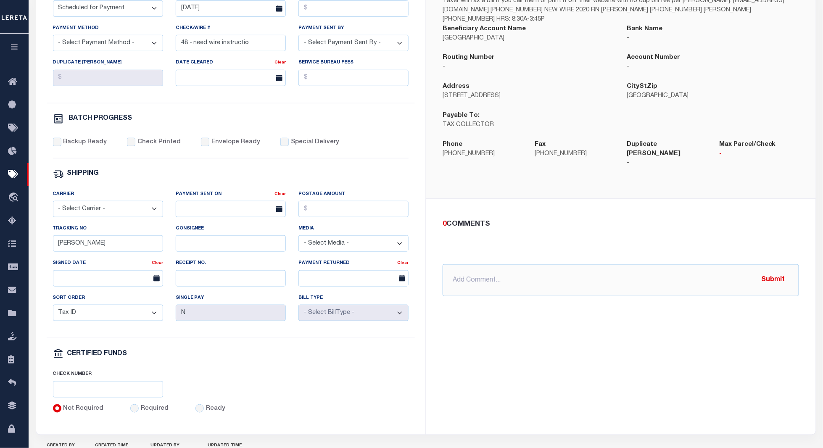
scroll to position [42, 0]
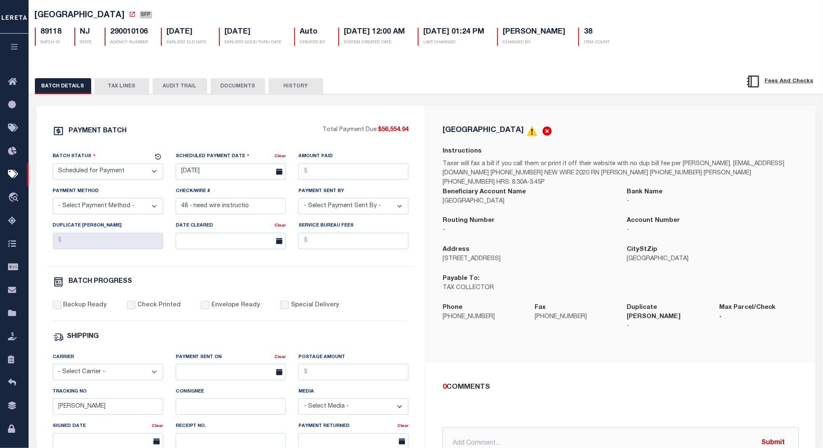
click at [118, 85] on button "TAX LINES" at bounding box center [122, 86] width 55 height 16
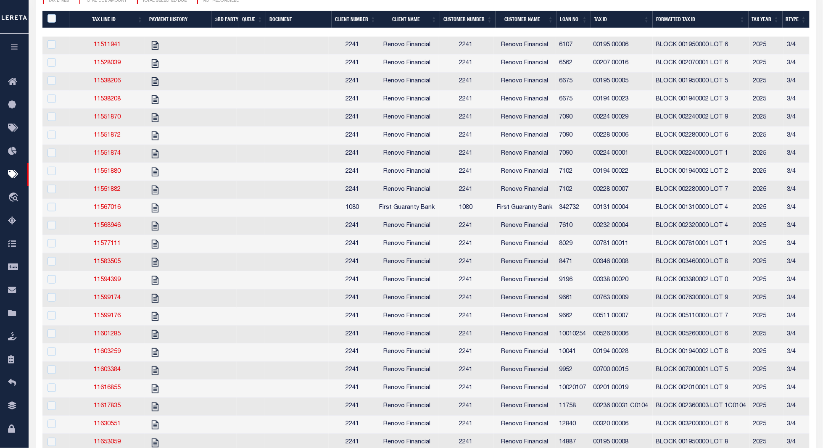
scroll to position [224, 0]
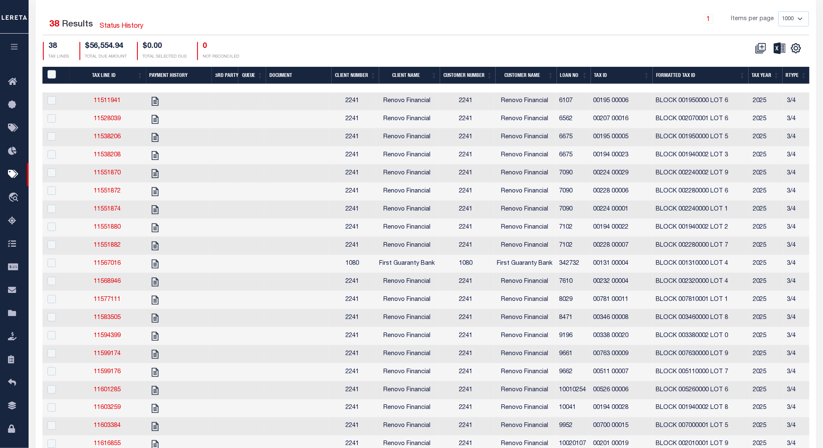
click at [601, 76] on th "Tax ID" at bounding box center [622, 75] width 62 height 17
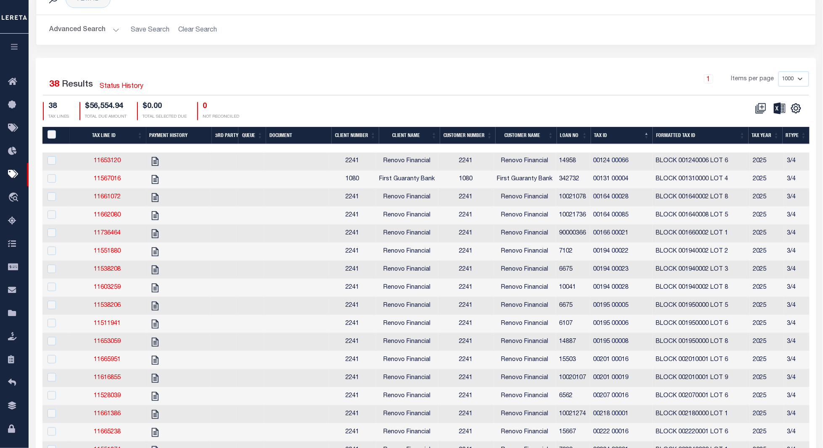
scroll to position [168, 0]
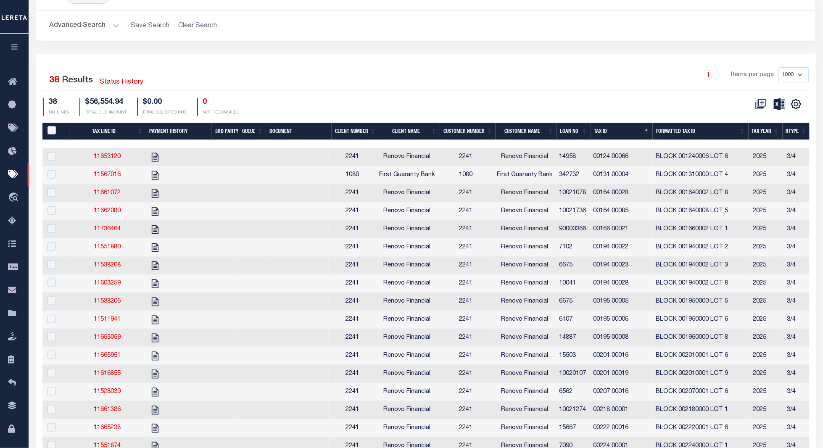
drag, startPoint x: 284, startPoint y: 145, endPoint x: 385, endPoint y: 149, distance: 101.0
click at [368, 148] on div at bounding box center [426, 144] width 768 height 8
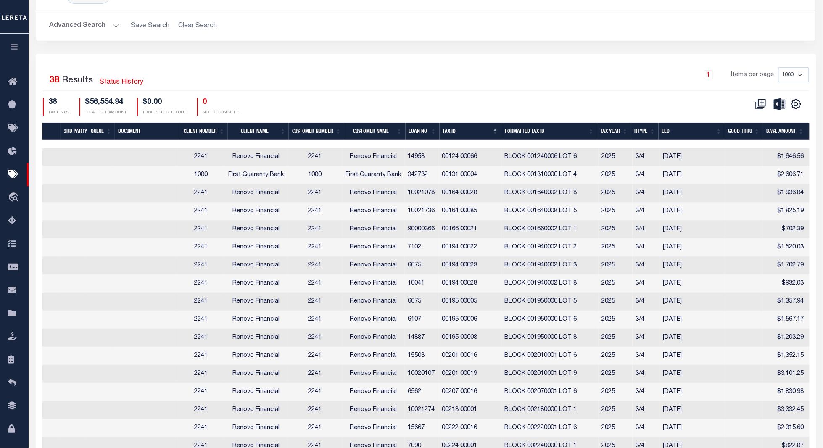
scroll to position [0, 0]
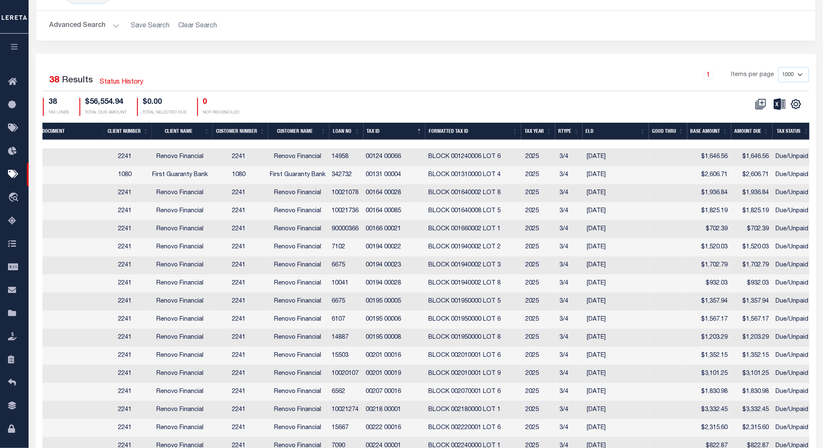
drag, startPoint x: 441, startPoint y: 145, endPoint x: 481, endPoint y: 147, distance: 40.0
click at [481, 147] on div at bounding box center [426, 144] width 768 height 8
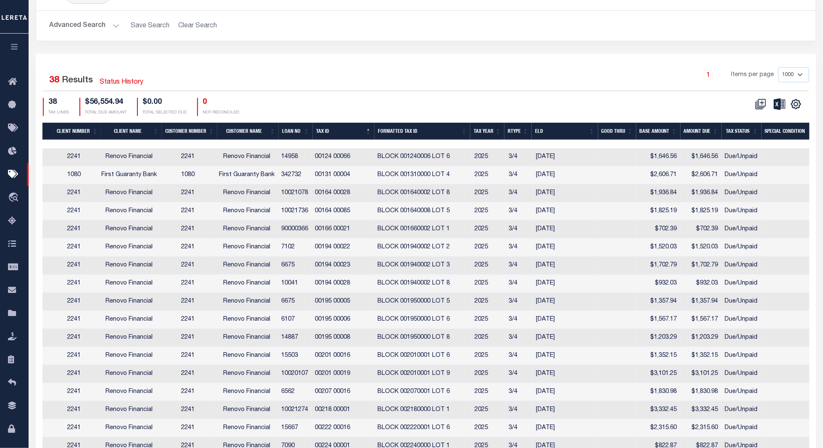
click at [257, 95] on div "Selected 38 Results Status History 1 Items per page 1000 2500 5000 10000 38 TAX…" at bounding box center [426, 91] width 780 height 48
